Goal: Find specific page/section: Find specific page/section

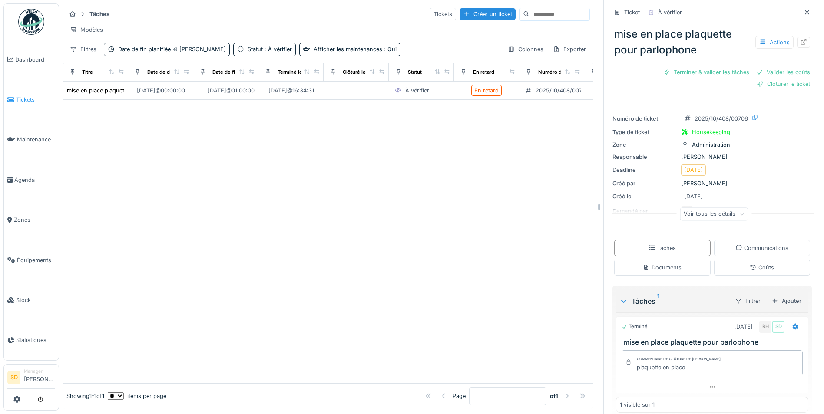
click at [22, 97] on span "Tickets" at bounding box center [35, 100] width 39 height 8
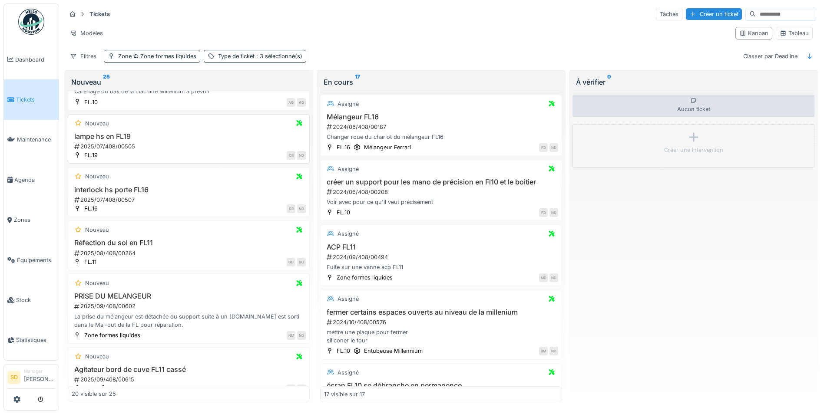
scroll to position [521, 0]
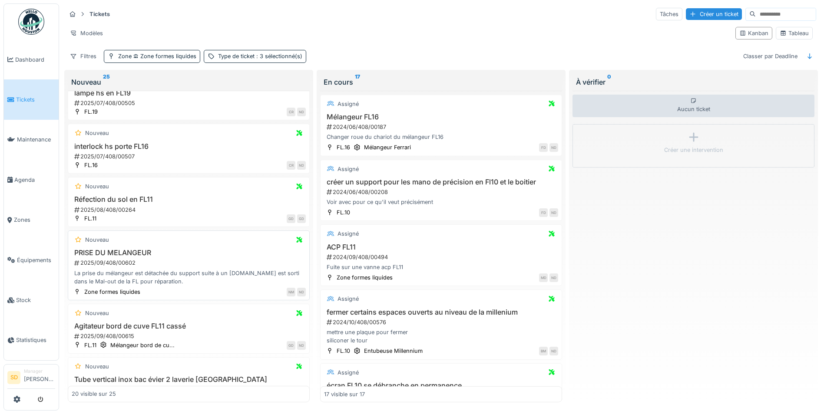
click at [120, 252] on h3 "PRISE DU MELANGEUR" at bounding box center [189, 253] width 234 height 8
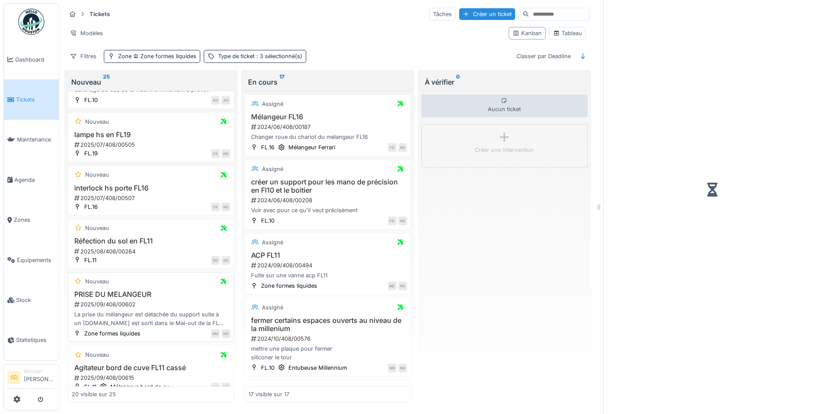
scroll to position [563, 0]
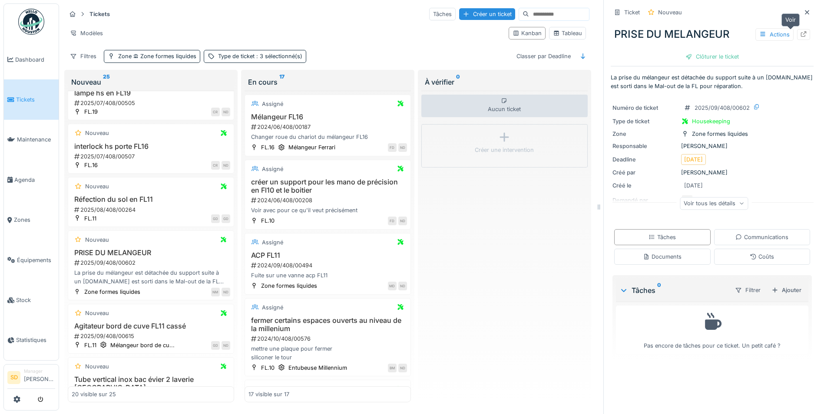
click at [801, 36] on icon at bounding box center [804, 34] width 6 height 6
